Goal: Check status: Check status

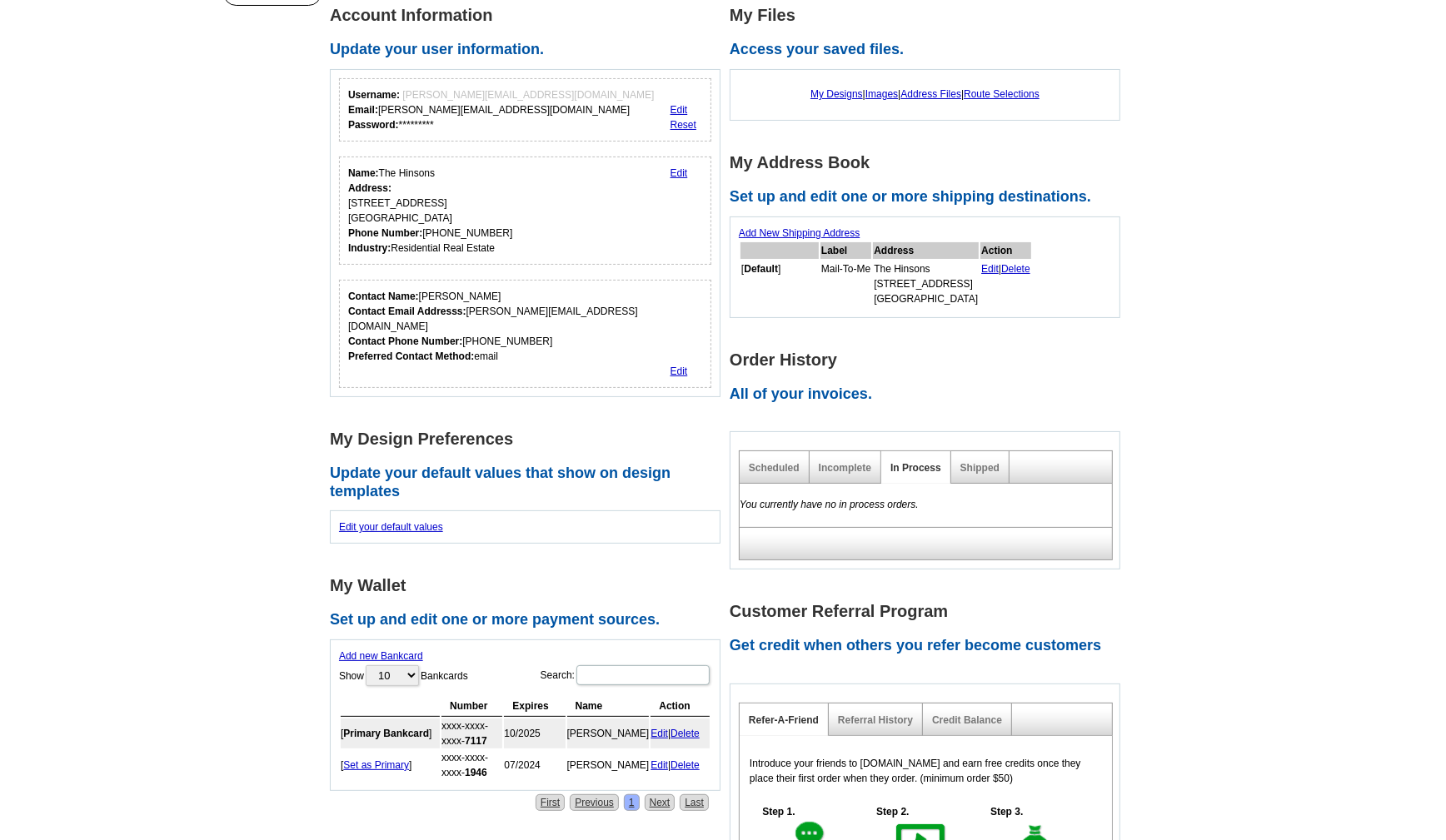
scroll to position [154, 0]
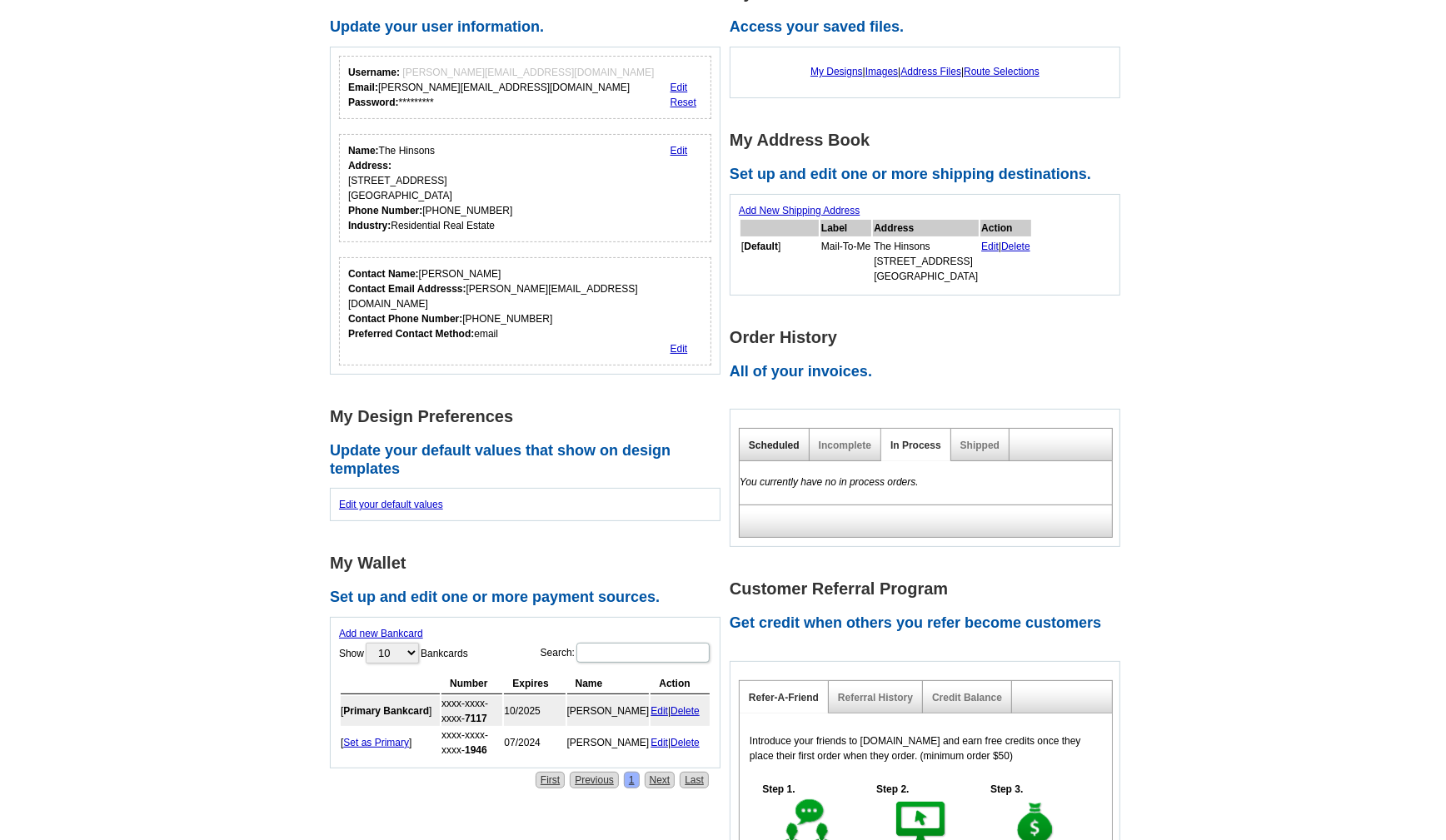
click at [786, 446] on link "Scheduled" at bounding box center [774, 445] width 50 height 12
click at [825, 439] on link "Incomplete" at bounding box center [845, 445] width 52 height 12
click at [913, 449] on div "In Process" at bounding box center [916, 444] width 70 height 32
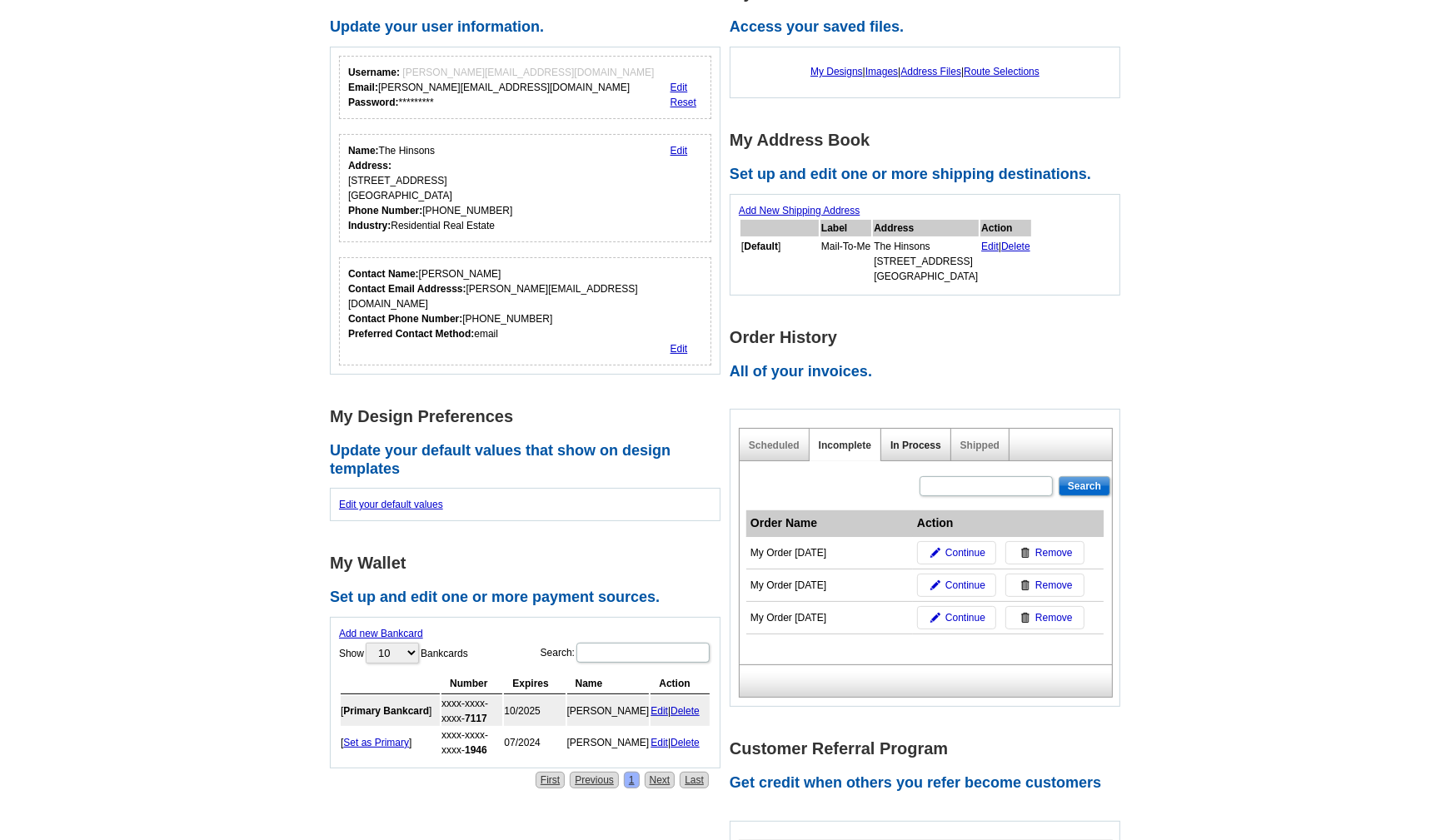
click at [910, 439] on link "In Process" at bounding box center [916, 445] width 50 height 12
click at [974, 441] on link "Shipped" at bounding box center [980, 445] width 39 height 12
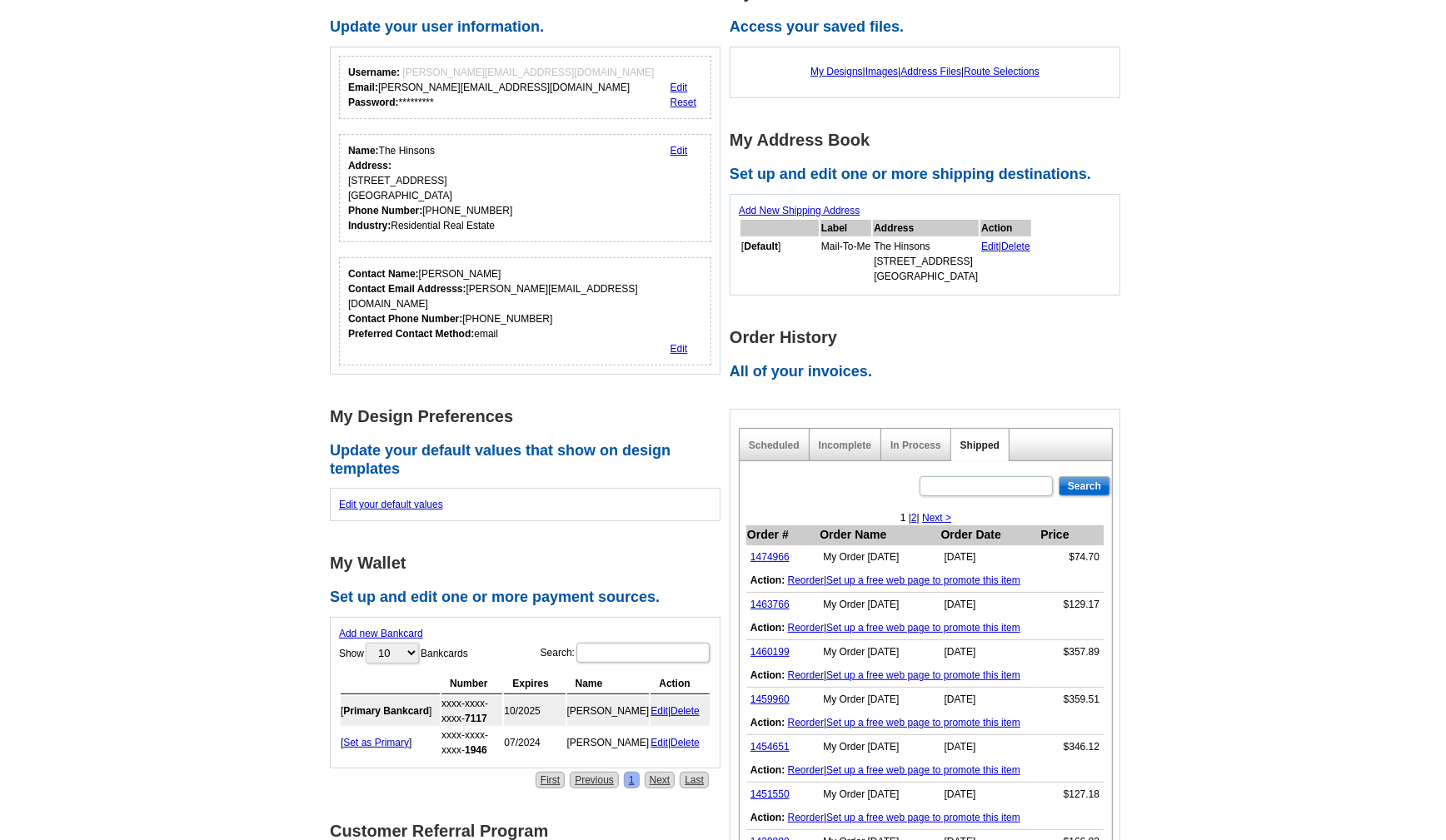
click at [974, 441] on link "Shipped" at bounding box center [980, 445] width 39 height 12
click at [768, 551] on link "1474966" at bounding box center [770, 557] width 39 height 12
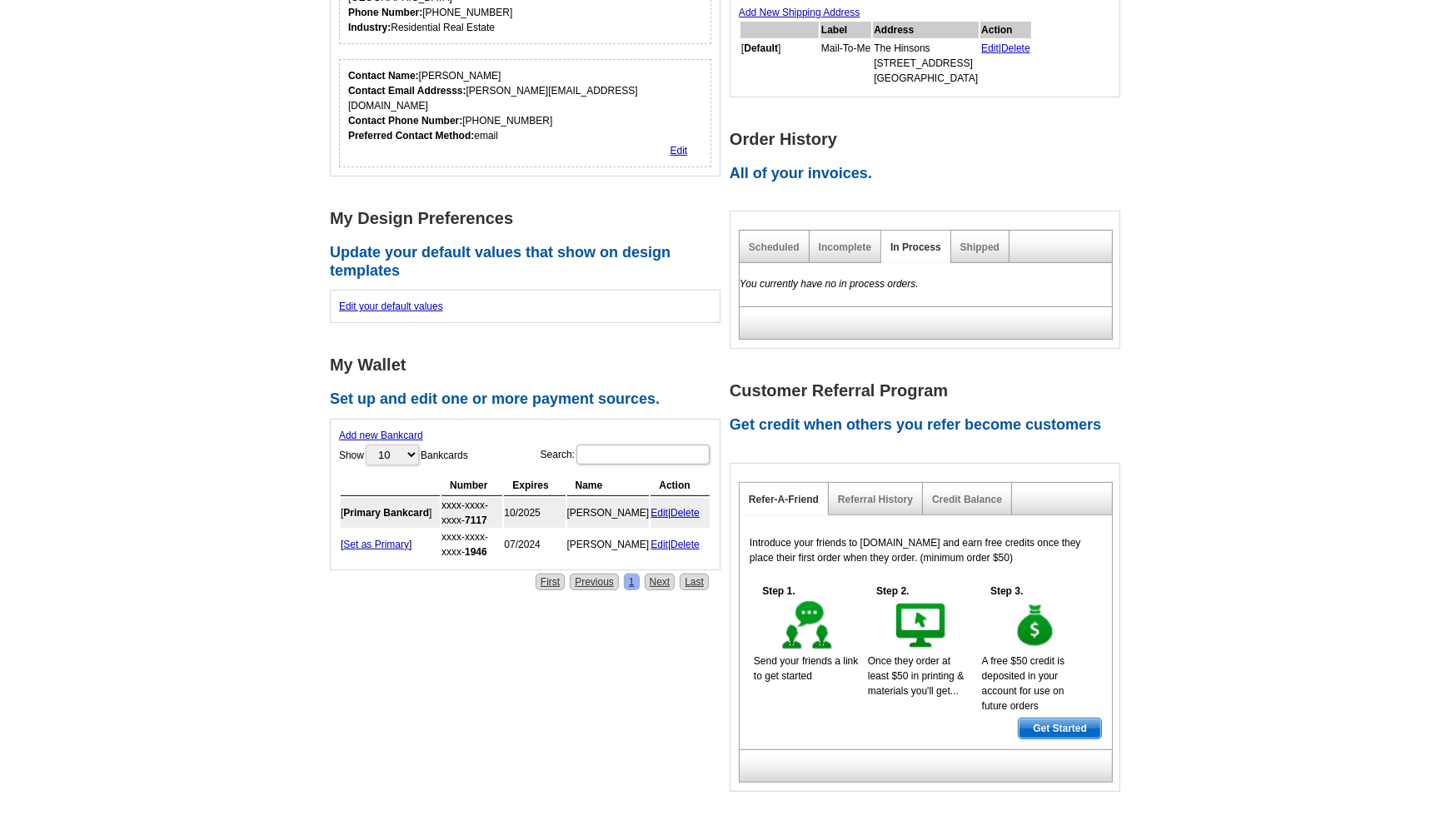
scroll to position [356, 0]
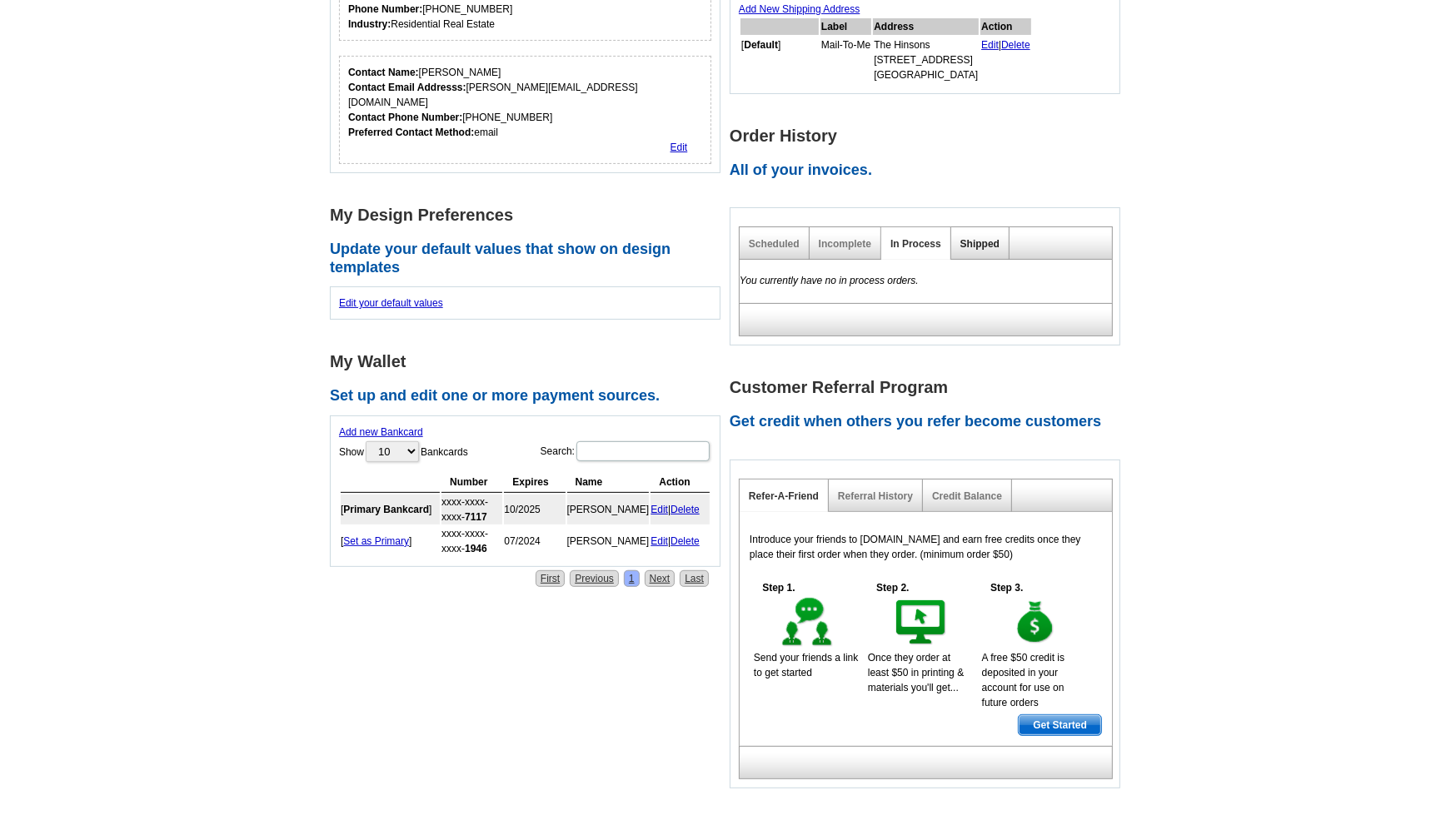
click at [997, 239] on link "Shipped" at bounding box center [980, 244] width 39 height 12
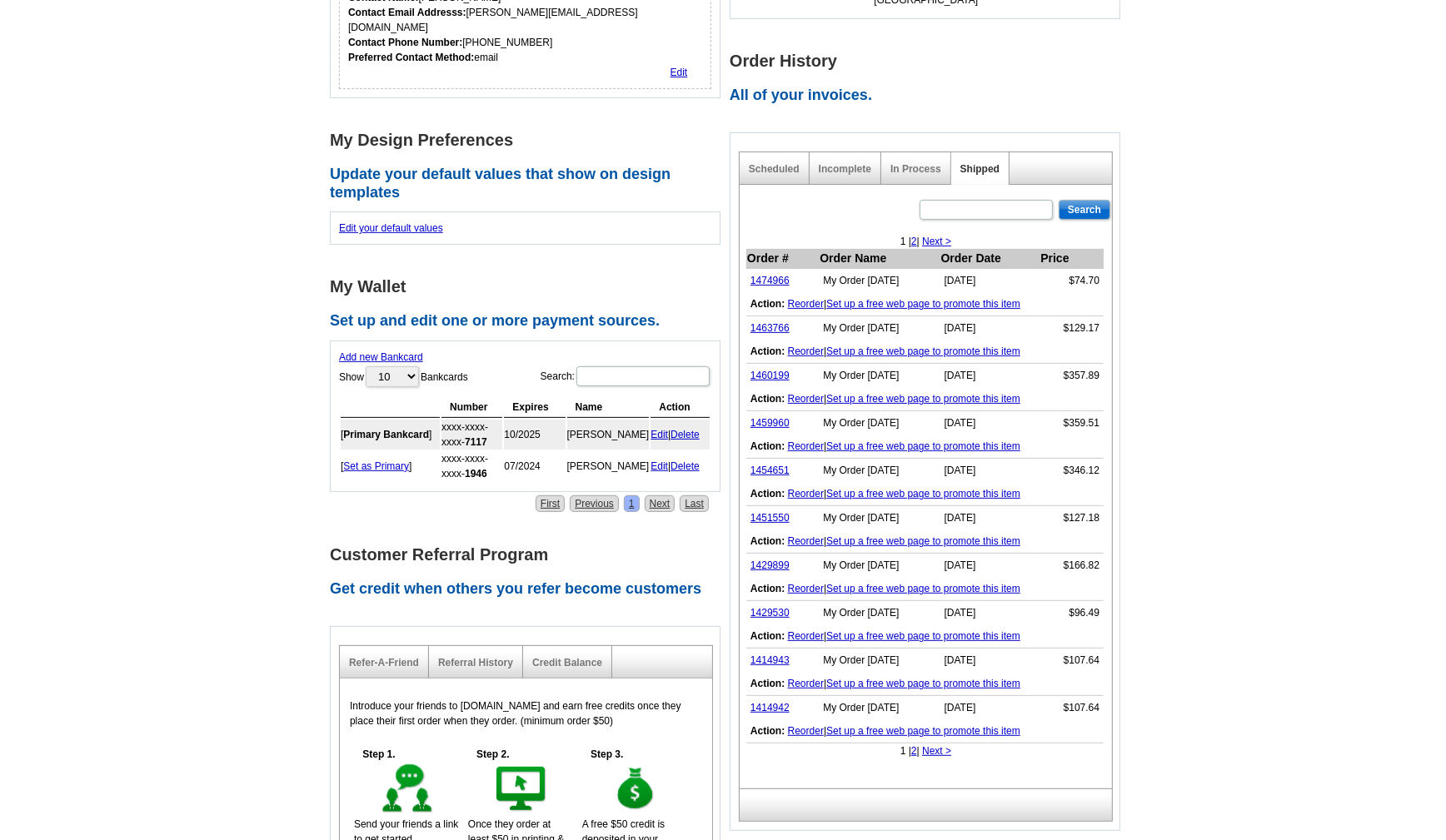
scroll to position [437, 0]
